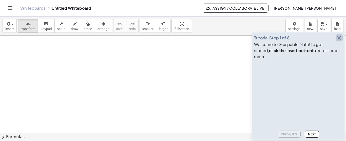
click at [339, 41] on icon "button" at bounding box center [339, 38] width 6 height 6
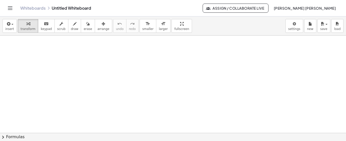
drag, startPoint x: 140, startPoint y: 74, endPoint x: 154, endPoint y: 46, distance: 30.5
click at [71, 28] on span "draw" at bounding box center [75, 29] width 8 height 4
click at [41, 24] on div "keyboard" at bounding box center [46, 24] width 11 height 6
drag, startPoint x: 63, startPoint y: 37, endPoint x: 64, endPoint y: 40, distance: 4.0
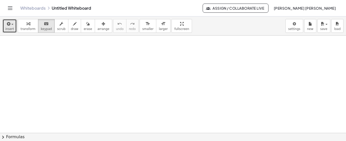
click at [10, 26] on span "button" at bounding box center [10, 25] width 1 height 4
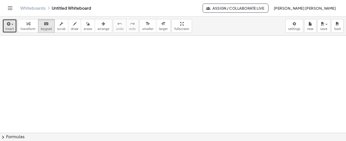
click at [11, 25] on span "button" at bounding box center [12, 24] width 2 height 1
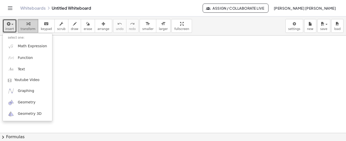
click at [26, 30] on span "transform" at bounding box center [28, 29] width 15 height 4
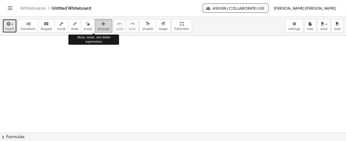
click at [98, 28] on span "arrange" at bounding box center [104, 29] width 12 height 4
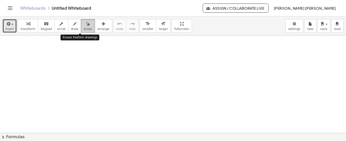
click at [84, 27] on span "erase" at bounding box center [88, 29] width 8 height 4
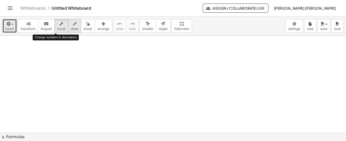
drag, startPoint x: 62, startPoint y: 23, endPoint x: 66, endPoint y: 23, distance: 4.8
click at [66, 23] on div "transform keyboard keypad scrub draw erase arrange" at bounding box center [65, 26] width 94 height 14
click at [73, 23] on icon "button" at bounding box center [75, 24] width 4 height 6
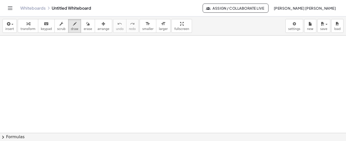
click at [9, 5] on icon "Toggle navigation" at bounding box center [10, 8] width 6 height 6
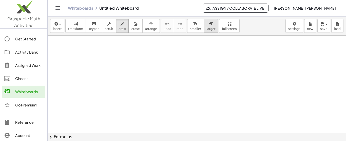
click at [209, 23] on icon "format_size" at bounding box center [211, 24] width 5 height 6
click at [149, 45] on div at bounding box center [197, 132] width 299 height 195
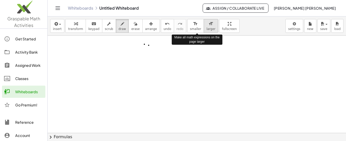
click at [204, 20] on button "format_size larger" at bounding box center [211, 26] width 14 height 14
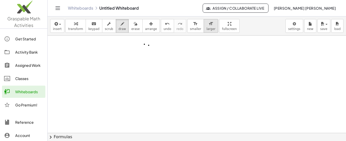
click at [209, 25] on icon "format_size" at bounding box center [211, 24] width 5 height 6
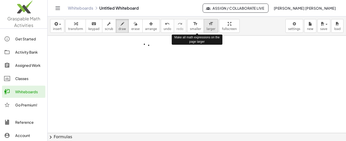
click at [209, 25] on icon "format_size" at bounding box center [211, 24] width 5 height 6
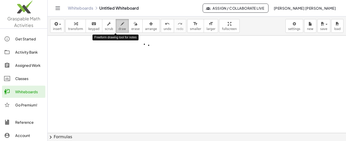
click at [119, 22] on div "button" at bounding box center [123, 24] width 8 height 6
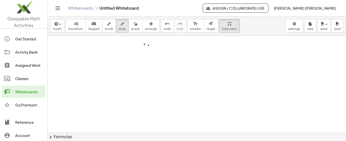
drag, startPoint x: 219, startPoint y: 23, endPoint x: 219, endPoint y: 31, distance: 8.6
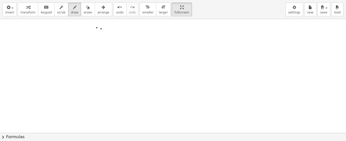
click at [219, 31] on div "insert select one: Math Expression Function Text Youtube Video Graphing Geometr…" at bounding box center [173, 70] width 346 height 141
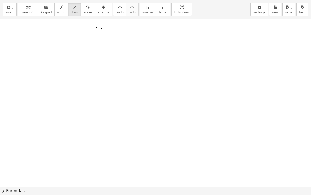
drag, startPoint x: 166, startPoint y: 11, endPoint x: 180, endPoint y: 8, distance: 15.0
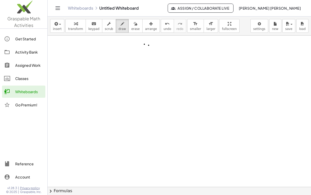
click at [180, 8] on div "Graspable Math Activities Get Started Activity Bank Assigned Work Classes White…" at bounding box center [155, 97] width 311 height 195
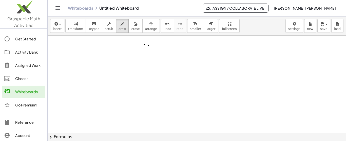
click at [55, 6] on icon "Toggle navigation" at bounding box center [58, 8] width 6 height 6
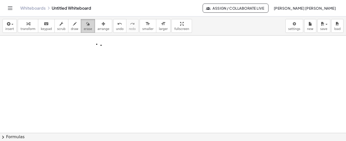
click at [84, 28] on span "erase" at bounding box center [88, 29] width 8 height 4
click at [105, 42] on div at bounding box center [173, 132] width 346 height 195
click at [159, 23] on div "format_size" at bounding box center [163, 24] width 9 height 6
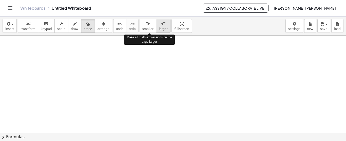
click at [159, 23] on div "format_size" at bounding box center [163, 24] width 9 height 6
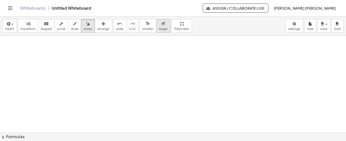
click at [159, 24] on div "format_size" at bounding box center [163, 24] width 9 height 6
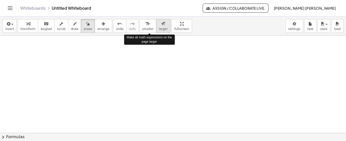
click at [159, 24] on div "format_size" at bounding box center [163, 24] width 9 height 6
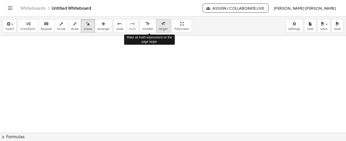
click at [159, 24] on div "format_size" at bounding box center [163, 24] width 9 height 6
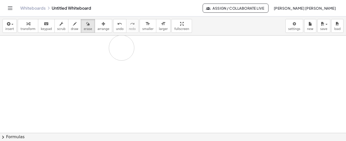
click at [122, 47] on div at bounding box center [173, 132] width 346 height 195
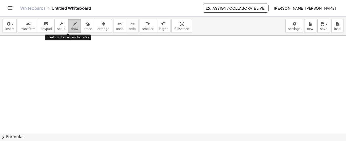
click at [71, 27] on span "draw" at bounding box center [75, 29] width 8 height 4
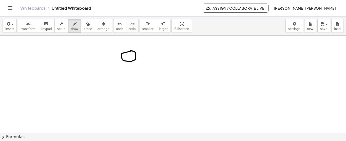
click at [130, 50] on div at bounding box center [173, 132] width 346 height 195
drag, startPoint x: 129, startPoint y: 60, endPoint x: 127, endPoint y: 76, distance: 15.6
click at [127, 76] on div at bounding box center [173, 132] width 346 height 195
drag, startPoint x: 127, startPoint y: 68, endPoint x: 120, endPoint y: 69, distance: 7.7
click at [120, 69] on div at bounding box center [173, 132] width 346 height 195
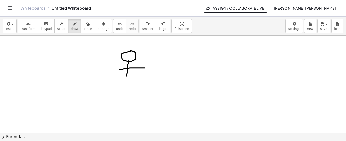
drag, startPoint x: 128, startPoint y: 68, endPoint x: 145, endPoint y: 67, distance: 17.2
click at [145, 67] on div at bounding box center [173, 132] width 346 height 195
drag, startPoint x: 127, startPoint y: 72, endPoint x: 117, endPoint y: 80, distance: 11.9
click at [117, 80] on div at bounding box center [173, 132] width 346 height 195
drag, startPoint x: 127, startPoint y: 72, endPoint x: 143, endPoint y: 84, distance: 19.6
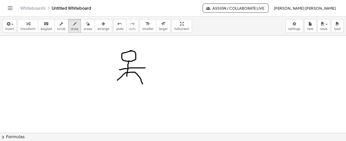
click at [143, 84] on div at bounding box center [173, 132] width 346 height 195
click at [124, 54] on div at bounding box center [173, 132] width 346 height 195
click at [132, 53] on div at bounding box center [173, 132] width 346 height 195
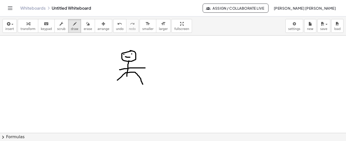
drag, startPoint x: 126, startPoint y: 56, endPoint x: 131, endPoint y: 57, distance: 5.4
click at [131, 57] on div at bounding box center [173, 132] width 346 height 195
drag, startPoint x: 116, startPoint y: 41, endPoint x: 115, endPoint y: 43, distance: 2.6
click at [115, 43] on div at bounding box center [173, 132] width 346 height 195
drag, startPoint x: 121, startPoint y: 44, endPoint x: 132, endPoint y: 41, distance: 10.9
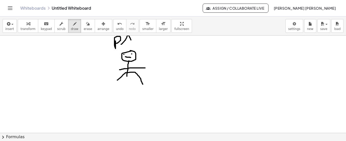
click at [132, 41] on div at bounding box center [173, 132] width 346 height 195
drag, startPoint x: 126, startPoint y: 39, endPoint x: 129, endPoint y: 37, distance: 3.9
click at [129, 37] on div at bounding box center [173, 132] width 346 height 195
drag, startPoint x: 176, startPoint y: 40, endPoint x: 186, endPoint y: 50, distance: 13.8
click at [186, 50] on div at bounding box center [173, 132] width 346 height 195
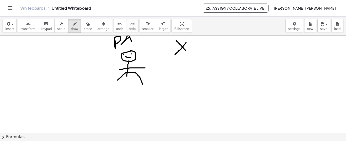
drag, startPoint x: 186, startPoint y: 42, endPoint x: 175, endPoint y: 54, distance: 16.1
click at [175, 54] on div at bounding box center [173, 132] width 346 height 195
drag, startPoint x: 198, startPoint y: 43, endPoint x: 209, endPoint y: 43, distance: 10.9
click at [209, 43] on div at bounding box center [173, 132] width 346 height 195
drag, startPoint x: 200, startPoint y: 48, endPoint x: 214, endPoint y: 46, distance: 13.5
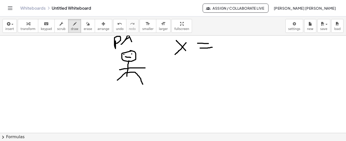
click at [214, 46] on div at bounding box center [173, 132] width 346 height 195
drag, startPoint x: 219, startPoint y: 41, endPoint x: 226, endPoint y: 54, distance: 15.0
click at [226, 54] on div at bounding box center [173, 132] width 346 height 195
drag, startPoint x: 234, startPoint y: 47, endPoint x: 234, endPoint y: 52, distance: 4.3
click at [234, 52] on div at bounding box center [173, 132] width 346 height 195
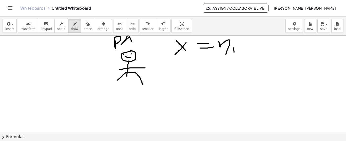
click at [234, 46] on div at bounding box center [173, 132] width 346 height 195
drag, startPoint x: 168, startPoint y: 69, endPoint x: 166, endPoint y: 85, distance: 16.6
click at [166, 85] on div at bounding box center [173, 132] width 346 height 195
drag, startPoint x: 177, startPoint y: 71, endPoint x: 187, endPoint y: 83, distance: 15.4
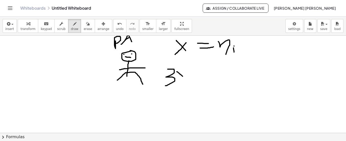
click at [187, 83] on div at bounding box center [173, 132] width 346 height 195
drag, startPoint x: 190, startPoint y: 71, endPoint x: 177, endPoint y: 83, distance: 18.5
click at [177, 83] on div at bounding box center [173, 132] width 346 height 195
click at [39, 42] on div at bounding box center [173, 132] width 346 height 195
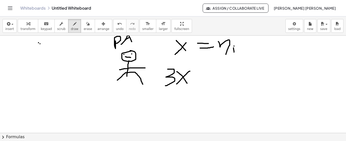
click at [40, 43] on div at bounding box center [173, 132] width 346 height 195
click at [43, 47] on div at bounding box center [173, 132] width 346 height 195
click at [14, 43] on div at bounding box center [173, 132] width 346 height 195
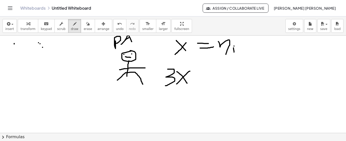
click at [14, 43] on div at bounding box center [173, 132] width 346 height 195
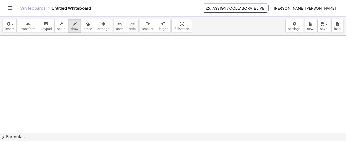
scroll to position [76, 0]
drag, startPoint x: 51, startPoint y: 45, endPoint x: 53, endPoint y: 97, distance: 52.0
click at [53, 97] on div at bounding box center [173, 56] width 346 height 195
drag, startPoint x: 50, startPoint y: 45, endPoint x: 112, endPoint y: 41, distance: 61.5
click at [112, 41] on div at bounding box center [173, 56] width 346 height 195
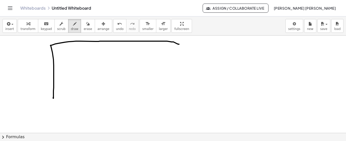
drag, startPoint x: 112, startPoint y: 41, endPoint x: 183, endPoint y: 43, distance: 70.8
click at [183, 43] on div at bounding box center [173, 56] width 346 height 195
drag, startPoint x: 183, startPoint y: 43, endPoint x: 183, endPoint y: 73, distance: 29.7
click at [183, 73] on div at bounding box center [173, 56] width 346 height 195
drag, startPoint x: 183, startPoint y: 73, endPoint x: 184, endPoint y: 87, distance: 15.0
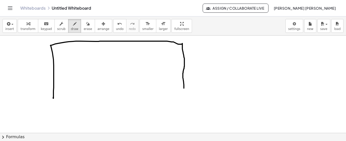
click at [184, 87] on div at bounding box center [173, 56] width 346 height 195
drag, startPoint x: 53, startPoint y: 97, endPoint x: 103, endPoint y: 98, distance: 50.0
click at [103, 98] on div at bounding box center [173, 56] width 346 height 195
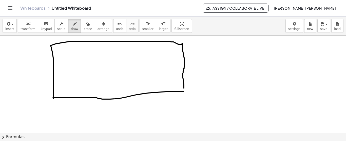
drag, startPoint x: 103, startPoint y: 98, endPoint x: 186, endPoint y: 91, distance: 83.0
click at [186, 91] on div at bounding box center [173, 56] width 346 height 195
drag, startPoint x: 88, startPoint y: 41, endPoint x: 86, endPoint y: 96, distance: 55.3
click at [86, 96] on div at bounding box center [173, 56] width 346 height 195
drag, startPoint x: 140, startPoint y: 40, endPoint x: 144, endPoint y: 91, distance: 50.6
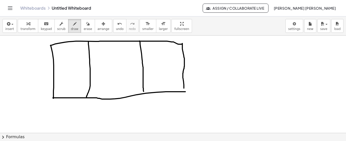
click at [144, 91] on div at bounding box center [173, 56] width 346 height 195
click at [62, 48] on div at bounding box center [173, 56] width 346 height 195
drag, startPoint x: 67, startPoint y: 48, endPoint x: 71, endPoint y: 47, distance: 4.6
click at [71, 47] on div at bounding box center [173, 56] width 346 height 195
drag, startPoint x: 74, startPoint y: 45, endPoint x: 75, endPoint y: 49, distance: 4.1
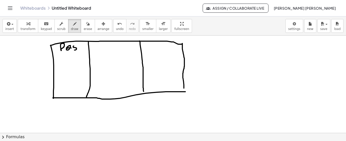
click at [75, 49] on div at bounding box center [173, 56] width 346 height 195
click at [79, 49] on div at bounding box center [173, 56] width 346 height 195
click at [98, 46] on div at bounding box center [173, 56] width 346 height 195
drag, startPoint x: 103, startPoint y: 47, endPoint x: 108, endPoint y: 45, distance: 5.1
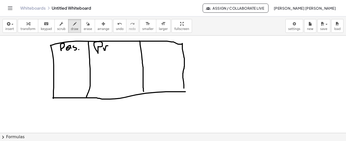
click at [108, 45] on div at bounding box center [173, 56] width 346 height 195
click at [112, 46] on div at bounding box center [173, 56] width 346 height 195
drag, startPoint x: 112, startPoint y: 46, endPoint x: 112, endPoint y: 49, distance: 3.6
click at [112, 49] on div at bounding box center [173, 56] width 346 height 195
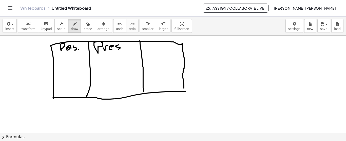
drag, startPoint x: 118, startPoint y: 44, endPoint x: 116, endPoint y: 50, distance: 5.9
click at [116, 50] on div at bounding box center [173, 56] width 346 height 195
click at [121, 47] on div at bounding box center [173, 56] width 346 height 195
drag, startPoint x: 144, startPoint y: 46, endPoint x: 146, endPoint y: 42, distance: 4.2
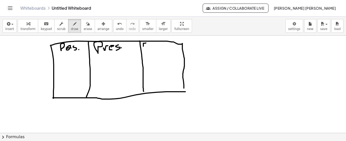
click at [146, 42] on div at bounding box center [173, 56] width 346 height 195
drag, startPoint x: 144, startPoint y: 46, endPoint x: 147, endPoint y: 45, distance: 2.7
click at [147, 45] on div at bounding box center [173, 56] width 346 height 195
drag, startPoint x: 144, startPoint y: 46, endPoint x: 144, endPoint y: 51, distance: 5.6
click at [144, 51] on div at bounding box center [173, 56] width 346 height 195
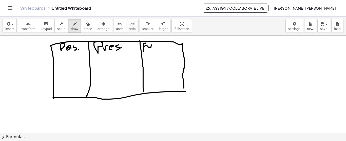
drag, startPoint x: 148, startPoint y: 45, endPoint x: 151, endPoint y: 44, distance: 3.8
click at [151, 44] on div at bounding box center [173, 56] width 346 height 195
click at [156, 44] on div at bounding box center [173, 56] width 346 height 195
drag, startPoint x: 156, startPoint y: 44, endPoint x: 156, endPoint y: 53, distance: 9.6
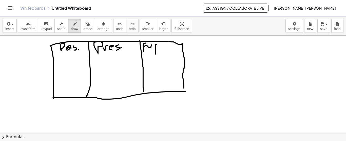
click at [156, 53] on div at bounding box center [173, 56] width 346 height 195
drag, startPoint x: 153, startPoint y: 45, endPoint x: 156, endPoint y: 44, distance: 3.6
click at [156, 44] on div at bounding box center [173, 56] width 346 height 195
drag, startPoint x: 160, startPoint y: 45, endPoint x: 162, endPoint y: 43, distance: 3.1
click at [162, 43] on div at bounding box center [173, 56] width 346 height 195
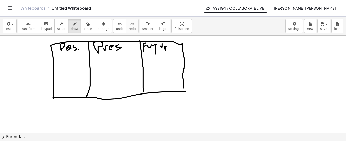
click at [166, 46] on div at bounding box center [173, 56] width 346 height 195
drag, startPoint x: 169, startPoint y: 47, endPoint x: 170, endPoint y: 50, distance: 3.6
click at [170, 50] on div at bounding box center [173, 56] width 346 height 195
drag, startPoint x: 170, startPoint y: 46, endPoint x: 176, endPoint y: 46, distance: 6.4
click at [176, 46] on div at bounding box center [173, 56] width 346 height 195
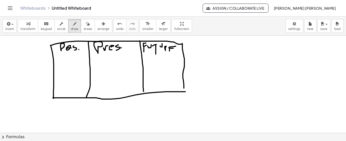
drag, startPoint x: 170, startPoint y: 48, endPoint x: 174, endPoint y: 48, distance: 3.5
click at [174, 48] on div at bounding box center [173, 56] width 346 height 195
drag, startPoint x: 170, startPoint y: 50, endPoint x: 176, endPoint y: 49, distance: 6.1
click at [176, 49] on div at bounding box center [173, 56] width 346 height 195
drag, startPoint x: 57, startPoint y: 55, endPoint x: 116, endPoint y: 55, distance: 59.1
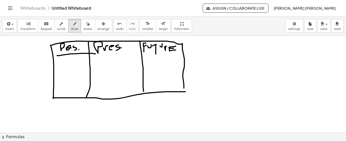
click at [116, 55] on div at bounding box center [173, 56] width 346 height 195
drag, startPoint x: 116, startPoint y: 55, endPoint x: 178, endPoint y: 53, distance: 61.6
click at [178, 53] on div at bounding box center [173, 56] width 346 height 195
drag, startPoint x: 178, startPoint y: 53, endPoint x: 185, endPoint y: 52, distance: 7.4
click at [185, 52] on div at bounding box center [173, 56] width 346 height 195
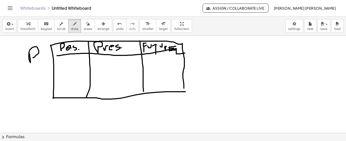
drag, startPoint x: 30, startPoint y: 53, endPoint x: 33, endPoint y: 57, distance: 5.0
click at [33, 57] on div at bounding box center [173, 56] width 346 height 195
drag, startPoint x: 29, startPoint y: 78, endPoint x: 46, endPoint y: 94, distance: 23.5
click at [46, 94] on div at bounding box center [173, 56] width 346 height 195
drag, startPoint x: 105, startPoint y: 57, endPoint x: 98, endPoint y: 73, distance: 17.5
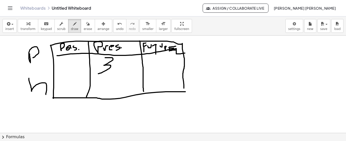
click at [98, 73] on div at bounding box center [173, 56] width 346 height 195
drag, startPoint x: 115, startPoint y: 60, endPoint x: 123, endPoint y: 65, distance: 10.0
click at [123, 65] on div at bounding box center [173, 56] width 346 height 195
drag, startPoint x: 124, startPoint y: 58, endPoint x: 116, endPoint y: 69, distance: 13.3
click at [116, 69] on div at bounding box center [173, 56] width 346 height 195
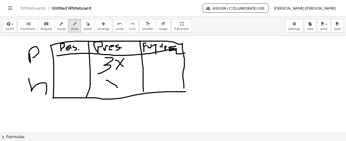
drag, startPoint x: 106, startPoint y: 80, endPoint x: 118, endPoint y: 87, distance: 13.6
click at [118, 87] on div at bounding box center [173, 56] width 346 height 195
drag, startPoint x: 120, startPoint y: 78, endPoint x: 105, endPoint y: 96, distance: 22.9
click at [105, 96] on div at bounding box center [173, 56] width 346 height 195
drag, startPoint x: 60, startPoint y: 61, endPoint x: 61, endPoint y: 70, distance: 8.5
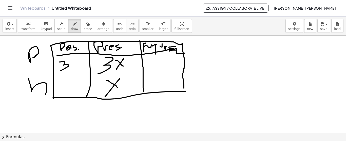
click at [61, 70] on div at bounding box center [173, 56] width 346 height 195
drag, startPoint x: 68, startPoint y: 59, endPoint x: 74, endPoint y: 67, distance: 9.6
click at [74, 67] on div at bounding box center [173, 56] width 346 height 195
drag, startPoint x: 74, startPoint y: 60, endPoint x: 69, endPoint y: 68, distance: 8.9
click at [69, 68] on div at bounding box center [173, 56] width 346 height 195
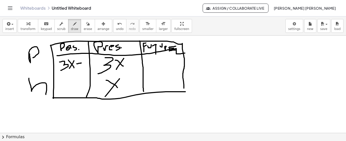
drag, startPoint x: 77, startPoint y: 63, endPoint x: 81, endPoint y: 62, distance: 4.6
click at [81, 62] on div at bounding box center [173, 56] width 346 height 195
drag, startPoint x: 82, startPoint y: 58, endPoint x: 82, endPoint y: 66, distance: 8.1
click at [82, 66] on div at bounding box center [173, 56] width 346 height 195
click at [83, 61] on div at bounding box center [173, 56] width 346 height 195
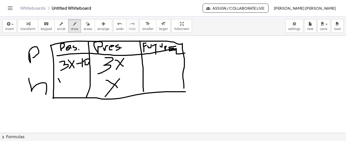
drag, startPoint x: 58, startPoint y: 78, endPoint x: 69, endPoint y: 93, distance: 18.4
click at [69, 93] on div at bounding box center [173, 56] width 346 height 195
drag, startPoint x: 68, startPoint y: 80, endPoint x: 57, endPoint y: 92, distance: 16.3
click at [57, 92] on div at bounding box center [173, 56] width 346 height 195
drag, startPoint x: 69, startPoint y: 85, endPoint x: 78, endPoint y: 84, distance: 8.7
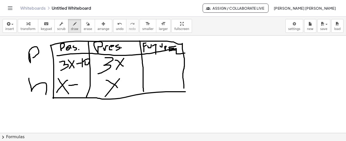
click at [78, 84] on div at bounding box center [173, 56] width 346 height 195
drag, startPoint x: 82, startPoint y: 78, endPoint x: 82, endPoint y: 91, distance: 12.7
click at [82, 91] on div at bounding box center [173, 56] width 346 height 195
click at [84, 83] on div at bounding box center [173, 56] width 346 height 195
drag, startPoint x: 206, startPoint y: 43, endPoint x: 212, endPoint y: 56, distance: 13.8
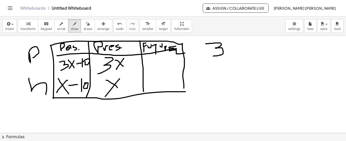
click at [212, 56] on div at bounding box center [173, 56] width 346 height 195
drag, startPoint x: 229, startPoint y: 44, endPoint x: 237, endPoint y: 52, distance: 11.1
click at [237, 52] on div at bounding box center [173, 56] width 346 height 195
drag, startPoint x: 237, startPoint y: 44, endPoint x: 229, endPoint y: 60, distance: 18.1
click at [229, 60] on div at bounding box center [173, 56] width 346 height 195
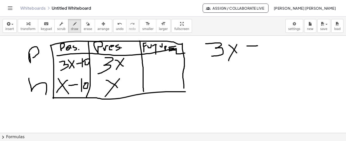
drag, startPoint x: 247, startPoint y: 45, endPoint x: 258, endPoint y: 45, distance: 10.7
click at [258, 45] on div at bounding box center [173, 56] width 346 height 195
drag, startPoint x: 265, startPoint y: 41, endPoint x: 265, endPoint y: 57, distance: 16.0
click at [265, 57] on div at bounding box center [173, 56] width 346 height 195
click at [270, 46] on div at bounding box center [173, 56] width 346 height 195
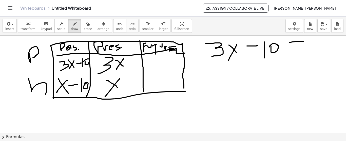
drag, startPoint x: 290, startPoint y: 42, endPoint x: 304, endPoint y: 41, distance: 14.5
click at [304, 41] on div at bounding box center [173, 56] width 346 height 195
drag, startPoint x: 294, startPoint y: 45, endPoint x: 300, endPoint y: 45, distance: 6.1
click at [300, 45] on div at bounding box center [173, 56] width 346 height 195
drag, startPoint x: 313, startPoint y: 39, endPoint x: 309, endPoint y: 49, distance: 11.2
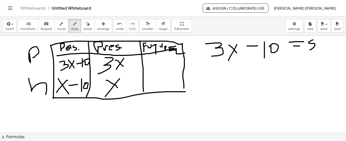
click at [309, 49] on div at bounding box center [173, 56] width 346 height 195
drag, startPoint x: 317, startPoint y: 42, endPoint x: 323, endPoint y: 53, distance: 12.1
click at [323, 53] on div at bounding box center [173, 56] width 346 height 195
drag, startPoint x: 210, startPoint y: 67, endPoint x: 223, endPoint y: 90, distance: 26.2
click at [223, 90] on div at bounding box center [173, 56] width 346 height 195
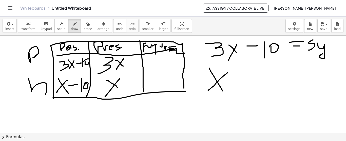
drag, startPoint x: 228, startPoint y: 72, endPoint x: 207, endPoint y: 91, distance: 28.2
click at [207, 91] on div at bounding box center [173, 56] width 346 height 195
drag, startPoint x: 239, startPoint y: 82, endPoint x: 254, endPoint y: 81, distance: 15.8
click at [254, 81] on div at bounding box center [173, 56] width 346 height 195
drag, startPoint x: 271, startPoint y: 67, endPoint x: 271, endPoint y: 87, distance: 20.0
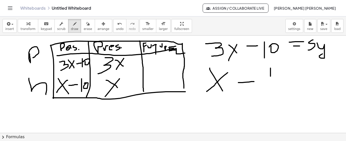
click at [271, 87] on div at bounding box center [173, 56] width 346 height 195
click at [282, 73] on div at bounding box center [173, 56] width 346 height 195
drag, startPoint x: 299, startPoint y: 70, endPoint x: 313, endPoint y: 69, distance: 14.3
click at [313, 69] on div at bounding box center [173, 56] width 346 height 195
drag, startPoint x: 297, startPoint y: 75, endPoint x: 308, endPoint y: 75, distance: 10.4
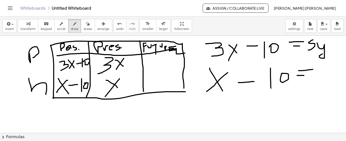
click at [308, 75] on div at bounding box center [173, 56] width 346 height 195
drag, startPoint x: 317, startPoint y: 63, endPoint x: 321, endPoint y: 81, distance: 18.3
click at [321, 81] on div at bounding box center [173, 56] width 346 height 195
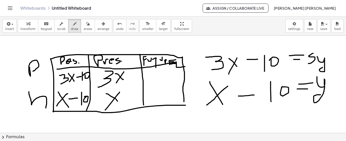
scroll to position [58, 0]
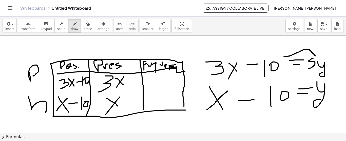
drag, startPoint x: 315, startPoint y: 56, endPoint x: 284, endPoint y: 56, distance: 31.2
click at [284, 56] on div at bounding box center [173, 124] width 346 height 293
drag, startPoint x: 277, startPoint y: 73, endPoint x: 305, endPoint y: 70, distance: 27.5
click at [305, 70] on div at bounding box center [173, 124] width 346 height 293
drag, startPoint x: 300, startPoint y: 70, endPoint x: 303, endPoint y: 75, distance: 5.8
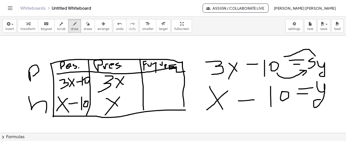
click at [303, 75] on div at bounding box center [173, 124] width 346 height 293
drag, startPoint x: 285, startPoint y: 53, endPoint x: 290, endPoint y: 55, distance: 5.4
click at [290, 55] on div at bounding box center [173, 124] width 346 height 293
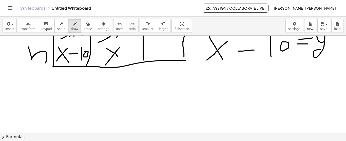
scroll to position [106, 0]
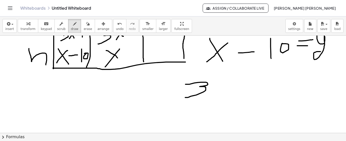
drag, startPoint x: 186, startPoint y: 84, endPoint x: 185, endPoint y: 97, distance: 13.2
click at [185, 97] on div at bounding box center [173, 76] width 346 height 293
drag, startPoint x: 210, startPoint y: 81, endPoint x: 219, endPoint y: 92, distance: 14.1
click at [219, 92] on div at bounding box center [173, 76] width 346 height 293
drag, startPoint x: 220, startPoint y: 82, endPoint x: 207, endPoint y: 97, distance: 19.2
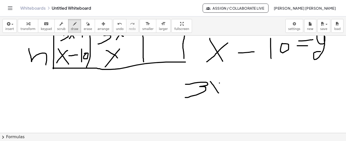
click at [207, 97] on div at bounding box center [173, 76] width 346 height 293
drag, startPoint x: 228, startPoint y: 87, endPoint x: 244, endPoint y: 87, distance: 15.5
click at [244, 87] on div at bounding box center [173, 76] width 346 height 293
drag, startPoint x: 256, startPoint y: 78, endPoint x: 250, endPoint y: 95, distance: 17.3
click at [250, 95] on div at bounding box center [173, 76] width 346 height 293
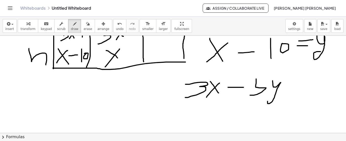
drag, startPoint x: 273, startPoint y: 80, endPoint x: 270, endPoint y: 99, distance: 19.5
click at [270, 99] on div at bounding box center [173, 76] width 346 height 293
drag, startPoint x: 289, startPoint y: 81, endPoint x: 304, endPoint y: 80, distance: 15.0
click at [304, 80] on div at bounding box center [173, 76] width 346 height 293
drag, startPoint x: 293, startPoint y: 85, endPoint x: 304, endPoint y: 85, distance: 11.7
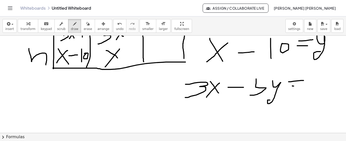
click at [304, 85] on div at bounding box center [173, 76] width 346 height 293
drag, startPoint x: 316, startPoint y: 76, endPoint x: 319, endPoint y: 93, distance: 17.8
click at [319, 93] on div at bounding box center [173, 76] width 346 height 293
drag, startPoint x: 324, startPoint y: 82, endPoint x: 320, endPoint y: 83, distance: 4.0
click at [320, 83] on div at bounding box center [173, 76] width 346 height 293
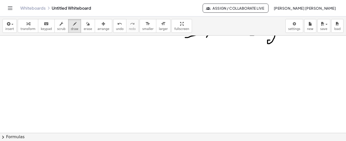
scroll to position [166, 0]
drag, startPoint x: 194, startPoint y: 51, endPoint x: 199, endPoint y: 64, distance: 13.2
click at [199, 64] on div at bounding box center [173, 16] width 346 height 293
drag, startPoint x: 202, startPoint y: 53, endPoint x: 183, endPoint y: 68, distance: 23.8
click at [183, 68] on div at bounding box center [173, 16] width 346 height 293
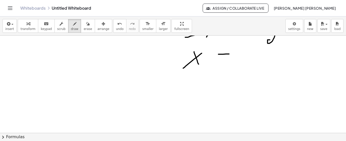
drag, startPoint x: 219, startPoint y: 54, endPoint x: 233, endPoint y: 53, distance: 14.2
click at [233, 53] on div at bounding box center [173, 16] width 346 height 293
drag, startPoint x: 251, startPoint y: 49, endPoint x: 260, endPoint y: 64, distance: 17.9
click at [260, 64] on div at bounding box center [173, 16] width 346 height 293
drag, startPoint x: 276, startPoint y: 49, endPoint x: 302, endPoint y: 44, distance: 26.7
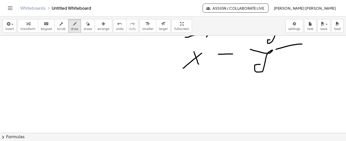
click at [302, 44] on div at bounding box center [173, 16] width 346 height 293
drag, startPoint x: 280, startPoint y: 52, endPoint x: 296, endPoint y: 51, distance: 16.0
click at [296, 51] on div at bounding box center [173, 16] width 346 height 293
drag, startPoint x: 314, startPoint y: 42, endPoint x: 315, endPoint y: 53, distance: 11.2
click at [315, 53] on div at bounding box center [173, 16] width 346 height 293
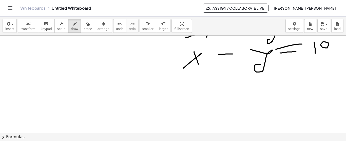
click at [321, 43] on div at bounding box center [173, 16] width 346 height 293
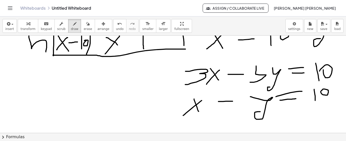
scroll to position [116, 0]
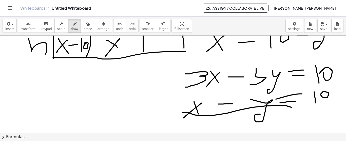
drag, startPoint x: 182, startPoint y: 112, endPoint x: 294, endPoint y: 108, distance: 111.7
click at [294, 108] on div at bounding box center [173, 65] width 346 height 293
drag, startPoint x: 294, startPoint y: 108, endPoint x: 337, endPoint y: 100, distance: 44.0
click at [337, 100] on div at bounding box center [173, 65] width 346 height 293
drag, startPoint x: 197, startPoint y: 124, endPoint x: 201, endPoint y: 136, distance: 12.3
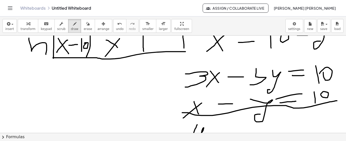
click at [201, 136] on div "insert select one: Math Expression Function Text Youtube Video Graphing Geometr…" at bounding box center [173, 78] width 346 height 124
drag, startPoint x: 211, startPoint y: 124, endPoint x: 215, endPoint y: 132, distance: 8.3
click at [215, 132] on div at bounding box center [173, 65] width 346 height 293
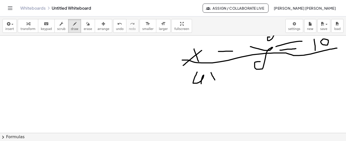
scroll to position [171, 0]
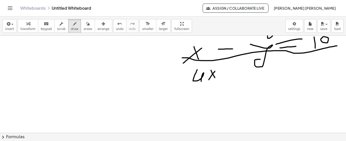
drag, startPoint x: 215, startPoint y: 71, endPoint x: 208, endPoint y: 80, distance: 11.3
click at [208, 80] on div at bounding box center [173, 11] width 346 height 293
drag, startPoint x: 226, startPoint y: 75, endPoint x: 238, endPoint y: 73, distance: 11.8
click at [238, 73] on div at bounding box center [173, 11] width 346 height 293
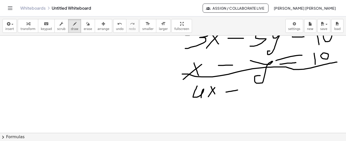
scroll to position [155, 0]
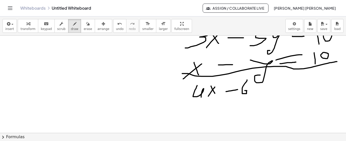
drag, startPoint x: 247, startPoint y: 79, endPoint x: 243, endPoint y: 91, distance: 12.8
click at [243, 91] on div at bounding box center [173, 26] width 346 height 293
drag, startPoint x: 254, startPoint y: 87, endPoint x: 257, endPoint y: 106, distance: 18.8
click at [257, 106] on div at bounding box center [173, 26] width 346 height 293
drag, startPoint x: 281, startPoint y: 81, endPoint x: 293, endPoint y: 79, distance: 12.0
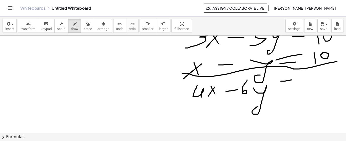
click at [293, 79] on div at bounding box center [173, 26] width 346 height 293
drag, startPoint x: 284, startPoint y: 86, endPoint x: 295, endPoint y: 83, distance: 12.0
click at [295, 83] on div at bounding box center [173, 26] width 346 height 293
drag, startPoint x: 301, startPoint y: 80, endPoint x: 307, endPoint y: 88, distance: 9.3
click at [307, 88] on div at bounding box center [173, 26] width 346 height 293
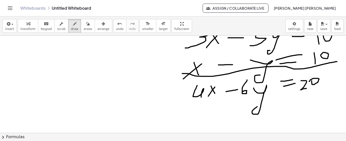
drag, startPoint x: 312, startPoint y: 80, endPoint x: 309, endPoint y: 81, distance: 2.8
click at [309, 81] on div at bounding box center [173, 26] width 346 height 293
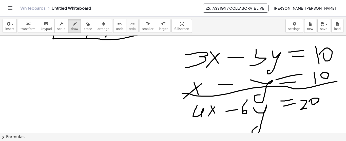
scroll to position [130, 0]
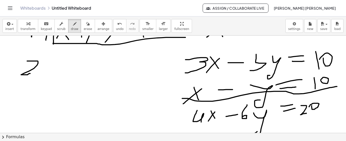
drag, startPoint x: 27, startPoint y: 60, endPoint x: 30, endPoint y: 73, distance: 12.8
click at [30, 73] on div at bounding box center [173, 51] width 346 height 293
drag, startPoint x: 42, startPoint y: 63, endPoint x: 45, endPoint y: 71, distance: 8.4
click at [45, 71] on div at bounding box center [173, 51] width 346 height 293
drag, startPoint x: 47, startPoint y: 65, endPoint x: 34, endPoint y: 75, distance: 16.4
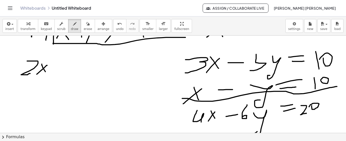
click at [34, 75] on div at bounding box center [173, 51] width 346 height 293
drag, startPoint x: 256, startPoint y: 54, endPoint x: 263, endPoint y: 53, distance: 6.7
click at [263, 53] on div at bounding box center [173, 51] width 346 height 293
drag, startPoint x: 55, startPoint y: 67, endPoint x: 66, endPoint y: 68, distance: 11.2
click at [66, 68] on div at bounding box center [173, 51] width 346 height 293
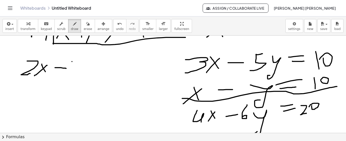
click at [72, 61] on div at bounding box center [173, 51] width 346 height 293
drag, startPoint x: 73, startPoint y: 60, endPoint x: 76, endPoint y: 73, distance: 13.6
click at [76, 73] on div at bounding box center [173, 51] width 346 height 293
drag, startPoint x: 84, startPoint y: 62, endPoint x: 84, endPoint y: 79, distance: 17.2
click at [84, 79] on div at bounding box center [173, 51] width 346 height 293
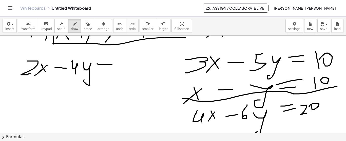
drag, startPoint x: 97, startPoint y: 63, endPoint x: 112, endPoint y: 64, distance: 15.0
click at [112, 64] on div at bounding box center [173, 51] width 346 height 293
drag, startPoint x: 99, startPoint y: 68, endPoint x: 110, endPoint y: 68, distance: 11.4
click at [110, 68] on div at bounding box center [173, 51] width 346 height 293
drag, startPoint x: 122, startPoint y: 59, endPoint x: 116, endPoint y: 61, distance: 6.2
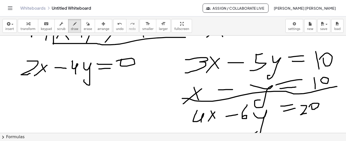
click at [116, 61] on div at bounding box center [173, 51] width 346 height 293
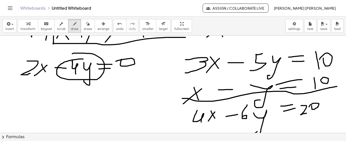
drag, startPoint x: 83, startPoint y: 58, endPoint x: 72, endPoint y: 53, distance: 12.1
click at [72, 53] on div at bounding box center [173, 51] width 346 height 293
drag, startPoint x: 60, startPoint y: 95, endPoint x: 69, endPoint y: 111, distance: 18.4
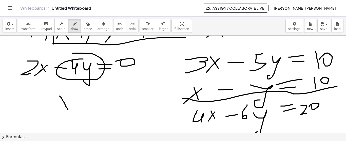
click at [69, 111] on div at bounding box center [173, 51] width 346 height 293
drag, startPoint x: 68, startPoint y: 102, endPoint x: 62, endPoint y: 108, distance: 8.5
click at [62, 108] on div at bounding box center [173, 51] width 346 height 293
drag, startPoint x: 80, startPoint y: 99, endPoint x: 87, endPoint y: 99, distance: 7.4
click at [87, 99] on div at bounding box center [173, 51] width 346 height 293
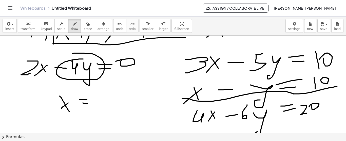
drag, startPoint x: 83, startPoint y: 102, endPoint x: 91, endPoint y: 102, distance: 7.9
click at [91, 102] on div at bounding box center [173, 51] width 346 height 293
drag, startPoint x: 102, startPoint y: 94, endPoint x: 106, endPoint y: 108, distance: 14.6
click at [106, 108] on div at bounding box center [173, 51] width 346 height 293
drag, startPoint x: 116, startPoint y: 92, endPoint x: 122, endPoint y: 101, distance: 11.4
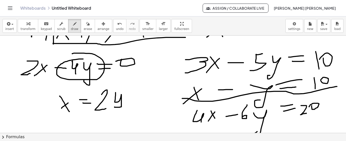
click at [122, 101] on div at bounding box center [173, 51] width 346 height 293
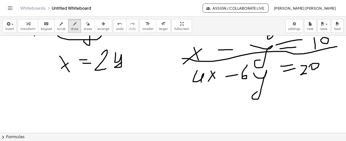
scroll to position [176, 0]
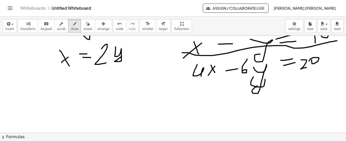
click at [254, 76] on div at bounding box center [173, 6] width 346 height 293
drag, startPoint x: 46, startPoint y: 58, endPoint x: 51, endPoint y: 64, distance: 8.8
click at [51, 64] on div at bounding box center [173, 6] width 346 height 293
drag, startPoint x: 64, startPoint y: 79, endPoint x: 65, endPoint y: 100, distance: 21.1
click at [65, 100] on div at bounding box center [173, 6] width 346 height 293
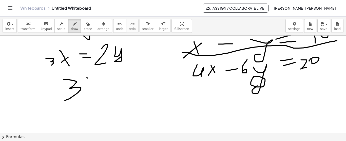
drag, startPoint x: 87, startPoint y: 77, endPoint x: 96, endPoint y: 87, distance: 13.7
click at [96, 87] on div at bounding box center [173, 6] width 346 height 293
drag, startPoint x: 95, startPoint y: 76, endPoint x: 87, endPoint y: 89, distance: 15.1
click at [87, 89] on div at bounding box center [173, 6] width 346 height 293
drag, startPoint x: 248, startPoint y: 95, endPoint x: 249, endPoint y: 109, distance: 13.8
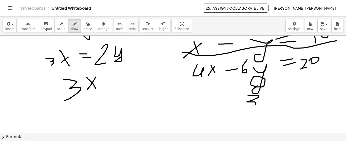
click at [249, 109] on div at bounding box center [173, 6] width 346 height 293
drag, startPoint x: 264, startPoint y: 99, endPoint x: 270, endPoint y: 103, distance: 7.6
click at [270, 103] on div at bounding box center [173, 6] width 346 height 293
drag, startPoint x: 270, startPoint y: 99, endPoint x: 264, endPoint y: 106, distance: 9.4
click at [264, 106] on div at bounding box center [173, 6] width 346 height 293
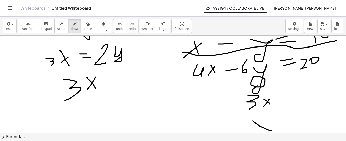
drag, startPoint x: 253, startPoint y: 120, endPoint x: 272, endPoint y: 130, distance: 21.0
click at [272, 130] on div at bounding box center [173, 6] width 346 height 293
drag, startPoint x: 267, startPoint y: 122, endPoint x: 254, endPoint y: 135, distance: 19.0
click at [254, 135] on div "insert select one: Math Expression Function Text Youtube Video Graphing Geometr…" at bounding box center [173, 78] width 346 height 124
drag, startPoint x: 277, startPoint y: 119, endPoint x: 295, endPoint y: 114, distance: 18.8
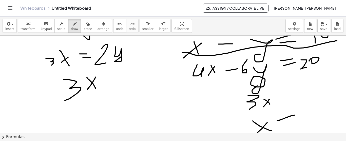
click at [295, 114] on div at bounding box center [173, 6] width 346 height 293
drag, startPoint x: 281, startPoint y: 124, endPoint x: 297, endPoint y: 118, distance: 16.4
click at [297, 118] on div at bounding box center [173, 6] width 346 height 293
drag, startPoint x: 299, startPoint y: 111, endPoint x: 310, endPoint y: 116, distance: 12.1
click at [310, 116] on div at bounding box center [173, 6] width 346 height 293
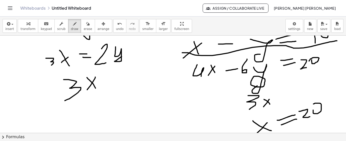
drag, startPoint x: 313, startPoint y: 109, endPoint x: 313, endPoint y: 104, distance: 5.6
click at [313, 104] on div at bounding box center [173, 6] width 346 height 293
drag, startPoint x: 313, startPoint y: 104, endPoint x: 311, endPoint y: 112, distance: 7.6
click at [311, 112] on div at bounding box center [173, 6] width 346 height 293
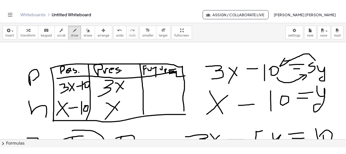
scroll to position [60, 0]
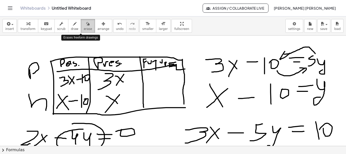
click at [86, 21] on icon "button" at bounding box center [88, 24] width 4 height 6
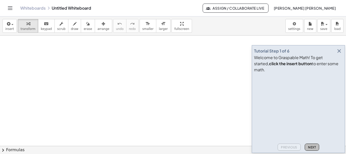
click at [316, 147] on span "Next" at bounding box center [312, 147] width 8 height 4
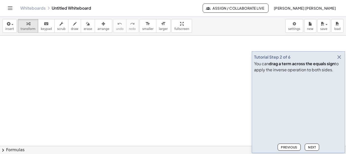
click at [315, 146] on span "Next" at bounding box center [312, 147] width 8 height 4
click at [343, 56] on button "button" at bounding box center [339, 56] width 7 height 7
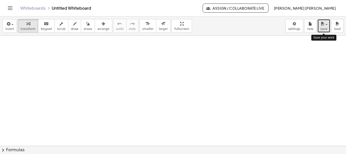
click at [319, 28] on button "save" at bounding box center [324, 26] width 13 height 14
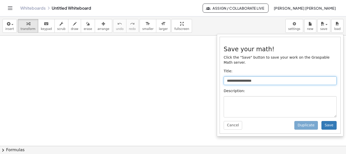
click at [248, 76] on input "**********" at bounding box center [280, 80] width 113 height 9
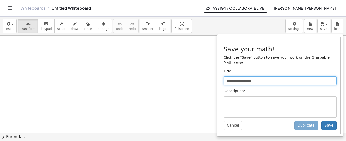
drag, startPoint x: 23, startPoint y: 39, endPoint x: 21, endPoint y: 46, distance: 7.0
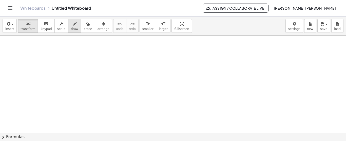
drag, startPoint x: 21, startPoint y: 46, endPoint x: 66, endPoint y: 26, distance: 48.6
click at [66, 26] on div "**********" at bounding box center [173, 78] width 346 height 124
click at [68, 26] on button "draw" at bounding box center [74, 26] width 13 height 14
drag, startPoint x: 32, startPoint y: 44, endPoint x: 28, endPoint y: 51, distance: 7.9
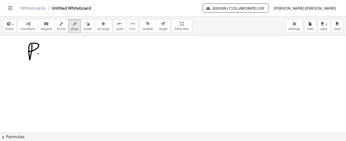
drag, startPoint x: 65, startPoint y: 50, endPoint x: 71, endPoint y: 57, distance: 9.0
drag, startPoint x: 95, startPoint y: 51, endPoint x: 105, endPoint y: 43, distance: 13.2
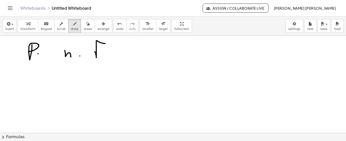
drag, startPoint x: 97, startPoint y: 48, endPoint x: 104, endPoint y: 49, distance: 7.4
drag, startPoint x: 31, startPoint y: 66, endPoint x: 36, endPoint y: 88, distance: 22.8
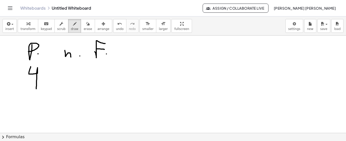
drag, startPoint x: 41, startPoint y: 74, endPoint x: 45, endPoint y: 81, distance: 8.1
drag, startPoint x: 47, startPoint y: 73, endPoint x: 38, endPoint y: 82, distance: 12.9
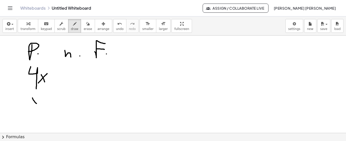
drag, startPoint x: 32, startPoint y: 97, endPoint x: 37, endPoint y: 103, distance: 6.9
drag, startPoint x: 37, startPoint y: 97, endPoint x: 31, endPoint y: 103, distance: 8.6
drag, startPoint x: 59, startPoint y: 71, endPoint x: 63, endPoint y: 83, distance: 13.0
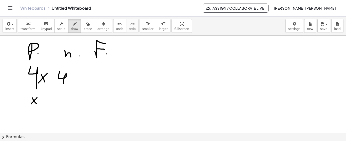
drag, startPoint x: 70, startPoint y: 73, endPoint x: 70, endPoint y: 80, distance: 7.1
drag, startPoint x: 72, startPoint y: 76, endPoint x: 67, endPoint y: 78, distance: 5.2
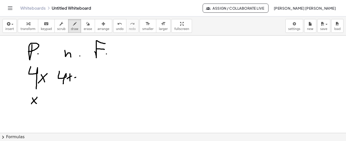
drag, startPoint x: 75, startPoint y: 77, endPoint x: 80, endPoint y: 76, distance: 5.2
drag, startPoint x: 77, startPoint y: 72, endPoint x: 77, endPoint y: 80, distance: 7.9
drag, startPoint x: 85, startPoint y: 72, endPoint x: 80, endPoint y: 81, distance: 9.6
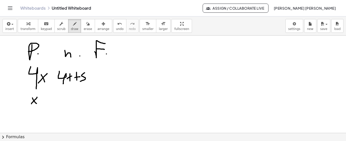
drag, startPoint x: 61, startPoint y: 97, endPoint x: 65, endPoint y: 106, distance: 9.8
drag, startPoint x: 66, startPoint y: 101, endPoint x: 56, endPoint y: 108, distance: 12.1
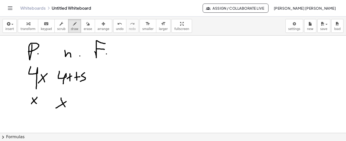
drag, startPoint x: 71, startPoint y: 102, endPoint x: 78, endPoint y: 101, distance: 7.3
drag, startPoint x: 76, startPoint y: 96, endPoint x: 76, endPoint y: 104, distance: 7.6
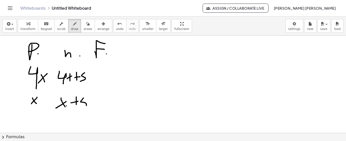
drag, startPoint x: 83, startPoint y: 97, endPoint x: 81, endPoint y: 105, distance: 8.5
drag, startPoint x: 96, startPoint y: 66, endPoint x: 100, endPoint y: 83, distance: 17.8
drag, startPoint x: 103, startPoint y: 73, endPoint x: 108, endPoint y: 77, distance: 6.3
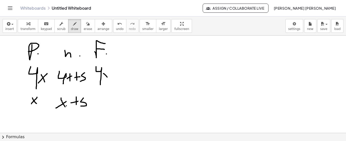
drag, startPoint x: 110, startPoint y: 72, endPoint x: 106, endPoint y: 76, distance: 5.7
drag, startPoint x: 113, startPoint y: 76, endPoint x: 120, endPoint y: 76, distance: 7.1
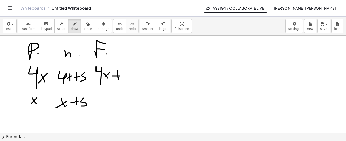
drag, startPoint x: 117, startPoint y: 70, endPoint x: 118, endPoint y: 79, distance: 9.2
drag, startPoint x: 124, startPoint y: 73, endPoint x: 124, endPoint y: 84, distance: 10.9
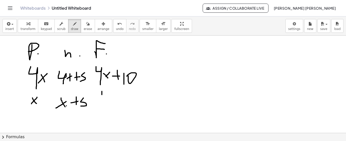
drag, startPoint x: 102, startPoint y: 91, endPoint x: 105, endPoint y: 102, distance: 11.5
drag, startPoint x: 108, startPoint y: 94, endPoint x: 96, endPoint y: 103, distance: 14.9
drag, startPoint x: 111, startPoint y: 99, endPoint x: 123, endPoint y: 99, distance: 12.2
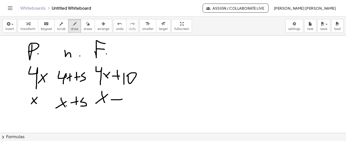
drag, startPoint x: 118, startPoint y: 95, endPoint x: 118, endPoint y: 104, distance: 9.1
drag, startPoint x: 128, startPoint y: 93, endPoint x: 128, endPoint y: 107, distance: 13.4
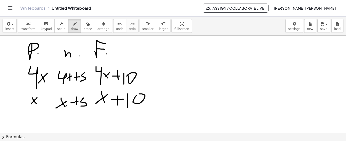
drag, startPoint x: 171, startPoint y: 56, endPoint x: 176, endPoint y: 64, distance: 8.9
drag, startPoint x: 141, startPoint y: 71, endPoint x: 152, endPoint y: 69, distance: 11.8
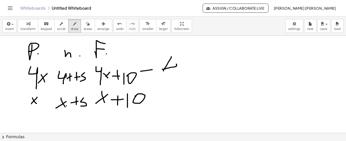
drag, startPoint x: 144, startPoint y: 74, endPoint x: 156, endPoint y: 73, distance: 12.2
drag, startPoint x: 170, startPoint y: 57, endPoint x: 162, endPoint y: 59, distance: 8.3
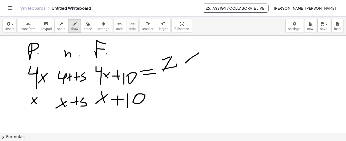
drag, startPoint x: 199, startPoint y: 52, endPoint x: 185, endPoint y: 68, distance: 20.8
drag, startPoint x: 201, startPoint y: 58, endPoint x: 207, endPoint y: 63, distance: 7.7
drag, startPoint x: 208, startPoint y: 57, endPoint x: 200, endPoint y: 64, distance: 10.3
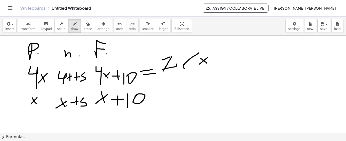
drag, startPoint x: 211, startPoint y: 61, endPoint x: 224, endPoint y: 61, distance: 12.9
drag, startPoint x: 221, startPoint y: 56, endPoint x: 221, endPoint y: 73, distance: 16.5
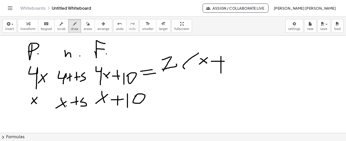
drag, startPoint x: 228, startPoint y: 56, endPoint x: 229, endPoint y: 61, distance: 5.6
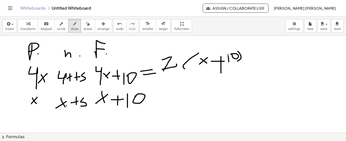
drag, startPoint x: 238, startPoint y: 51, endPoint x: 238, endPoint y: 61, distance: 9.6
drag, startPoint x: 175, startPoint y: 88, endPoint x: 193, endPoint y: 73, distance: 23.6
drag, startPoint x: 175, startPoint y: 75, endPoint x: 184, endPoint y: 81, distance: 10.8
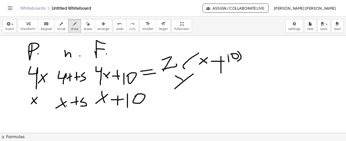
drag, startPoint x: 167, startPoint y: 80, endPoint x: 172, endPoint y: 88, distance: 9.9
drag, startPoint x: 200, startPoint y: 78, endPoint x: 215, endPoint y: 79, distance: 15.0
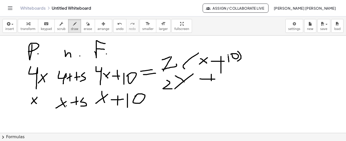
drag, startPoint x: 211, startPoint y: 74, endPoint x: 211, endPoint y: 82, distance: 8.1
drag, startPoint x: 227, startPoint y: 75, endPoint x: 232, endPoint y: 87, distance: 12.7
drag, startPoint x: 234, startPoint y: 80, endPoint x: 231, endPoint y: 79, distance: 2.7
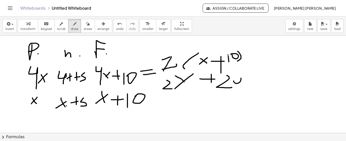
drag, startPoint x: 266, startPoint y: 61, endPoint x: 271, endPoint y: 76, distance: 15.3
drag, startPoint x: 274, startPoint y: 64, endPoint x: 251, endPoint y: 77, distance: 26.4
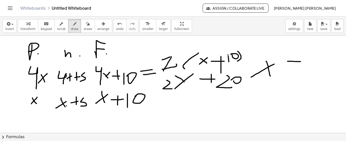
drag, startPoint x: 288, startPoint y: 61, endPoint x: 301, endPoint y: 61, distance: 12.9
drag, startPoint x: 287, startPoint y: 68, endPoint x: 294, endPoint y: 68, distance: 6.8
drag, startPoint x: 313, startPoint y: 58, endPoint x: 305, endPoint y: 73, distance: 17.6
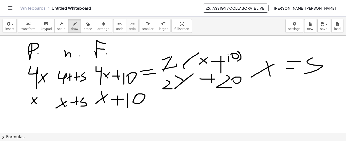
drag, startPoint x: 313, startPoint y: 56, endPoint x: 323, endPoint y: 56, distance: 10.1
drag, startPoint x: 158, startPoint y: 47, endPoint x: 195, endPoint y: 50, distance: 36.6
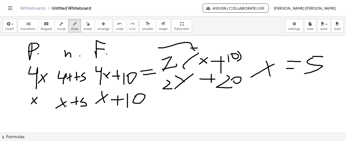
drag, startPoint x: 191, startPoint y: 48, endPoint x: 196, endPoint y: 47, distance: 5.3
drag, startPoint x: 173, startPoint y: 47, endPoint x: 233, endPoint y: 46, distance: 60.1
drag, startPoint x: 230, startPoint y: 40, endPoint x: 236, endPoint y: 40, distance: 6.1
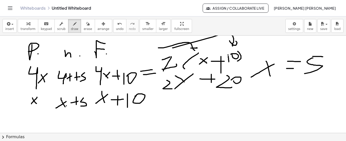
drag, startPoint x: 73, startPoint y: 96, endPoint x: 70, endPoint y: 96, distance: 3.6
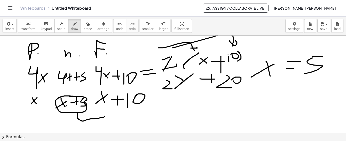
drag, startPoint x: 77, startPoint y: 112, endPoint x: 104, endPoint y: 116, distance: 27.4
drag, startPoint x: 102, startPoint y: 113, endPoint x: 103, endPoint y: 118, distance: 5.0
drag, startPoint x: 89, startPoint y: 123, endPoint x: 94, endPoint y: 126, distance: 5.7
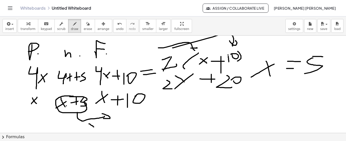
drag, startPoint x: 94, startPoint y: 122, endPoint x: 86, endPoint y: 129, distance: 10.8
drag, startPoint x: 98, startPoint y: 121, endPoint x: 103, endPoint y: 127, distance: 7.5
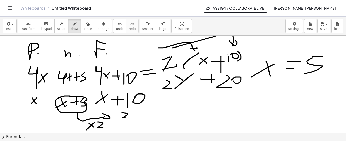
drag, startPoint x: 122, startPoint y: 112, endPoint x: 128, endPoint y: 117, distance: 8.1
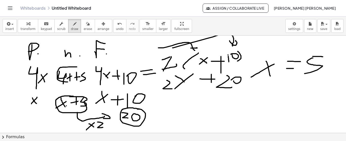
drag, startPoint x: 77, startPoint y: 66, endPoint x: 68, endPoint y: 81, distance: 17.1
drag, startPoint x: 63, startPoint y: 61, endPoint x: 69, endPoint y: 65, distance: 7.5
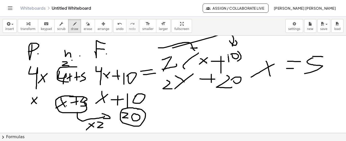
drag, startPoint x: 73, startPoint y: 62, endPoint x: 67, endPoint y: 67, distance: 8.8
drag, startPoint x: 119, startPoint y: 52, endPoint x: 118, endPoint y: 65, distance: 13.1
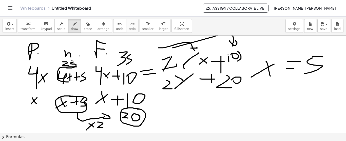
drag, startPoint x: 130, startPoint y: 54, endPoint x: 127, endPoint y: 64, distance: 10.6
drag, startPoint x: 129, startPoint y: 54, endPoint x: 136, endPoint y: 54, distance: 7.1
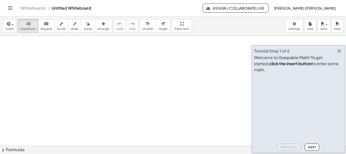
click at [340, 54] on button "button" at bounding box center [339, 50] width 7 height 7
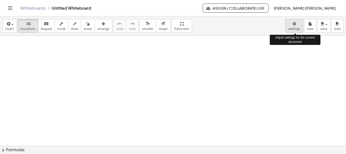
click at [297, 28] on body "Graspable Math Activities Get Started Activity Bank Assigned Work Classes White…" at bounding box center [173, 77] width 346 height 154
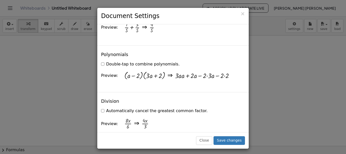
scroll to position [484, 0]
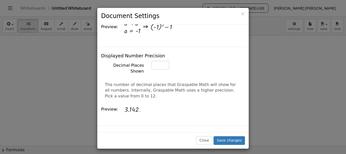
drag, startPoint x: 192, startPoint y: 112, endPoint x: 297, endPoint y: 145, distance: 110.0
click at [215, 117] on div "Displayed Number Precision Decimal Places Shown * The number of decimal places …" at bounding box center [173, 86] width 152 height 79
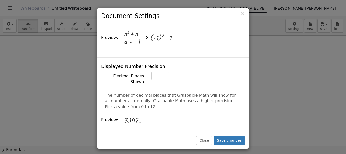
scroll to position [185, 0]
